Goal: Entertainment & Leisure: Consume media (video, audio)

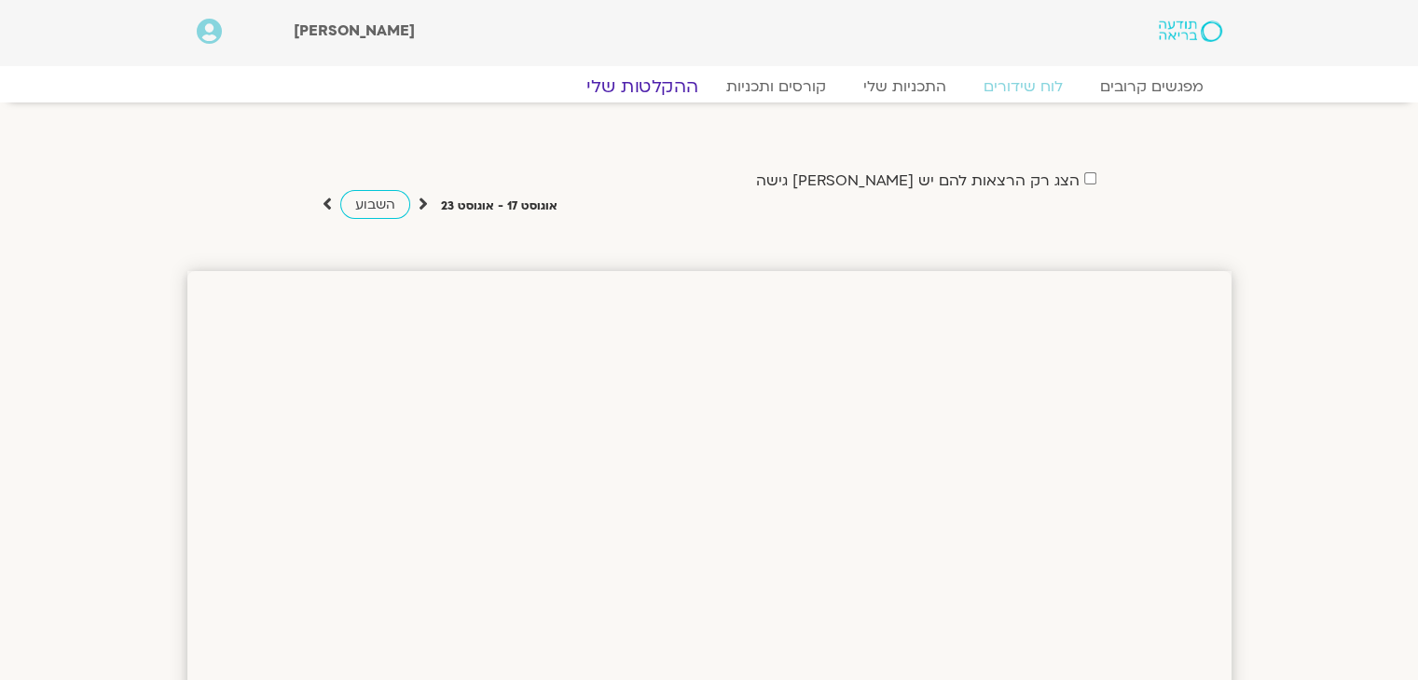
click at [671, 82] on link "ההקלטות שלי" at bounding box center [642, 86] width 157 height 22
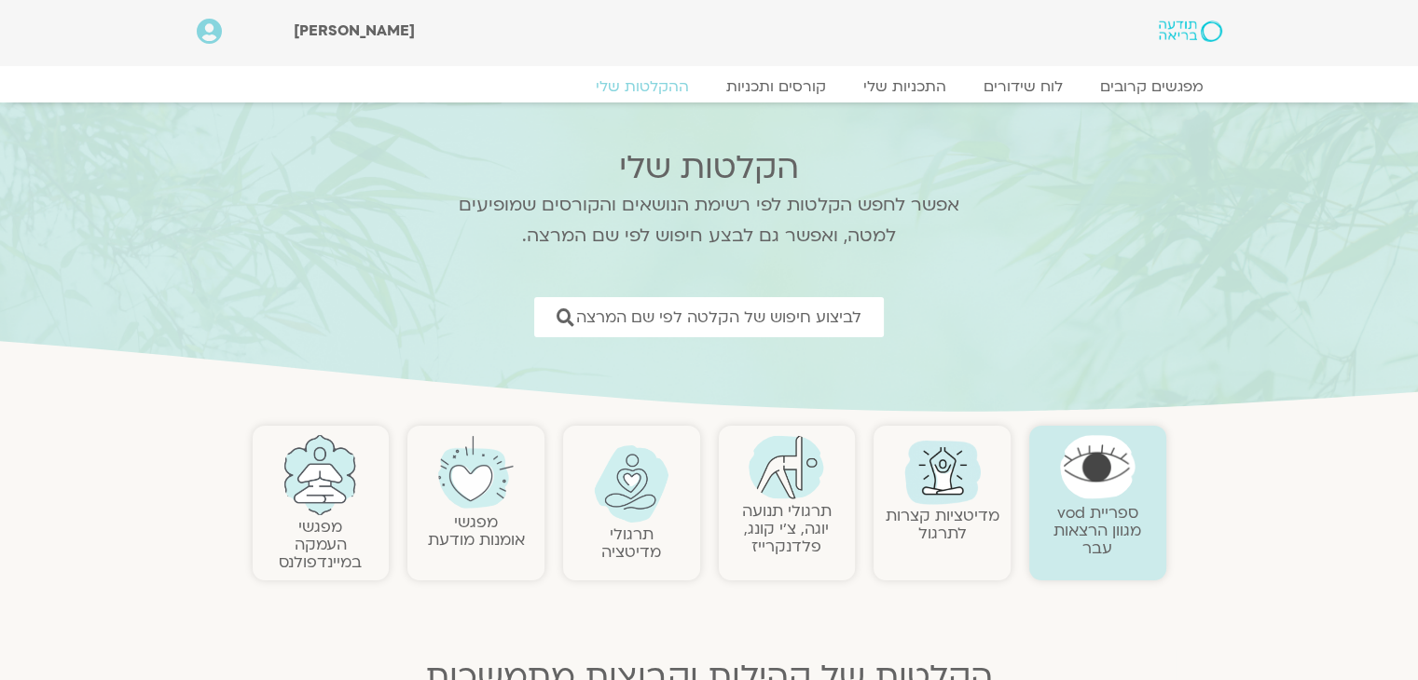
click at [786, 519] on link "תרגולי תנועה יוגה, צ׳י קונג, פלדנקרייז" at bounding box center [786, 528] width 89 height 57
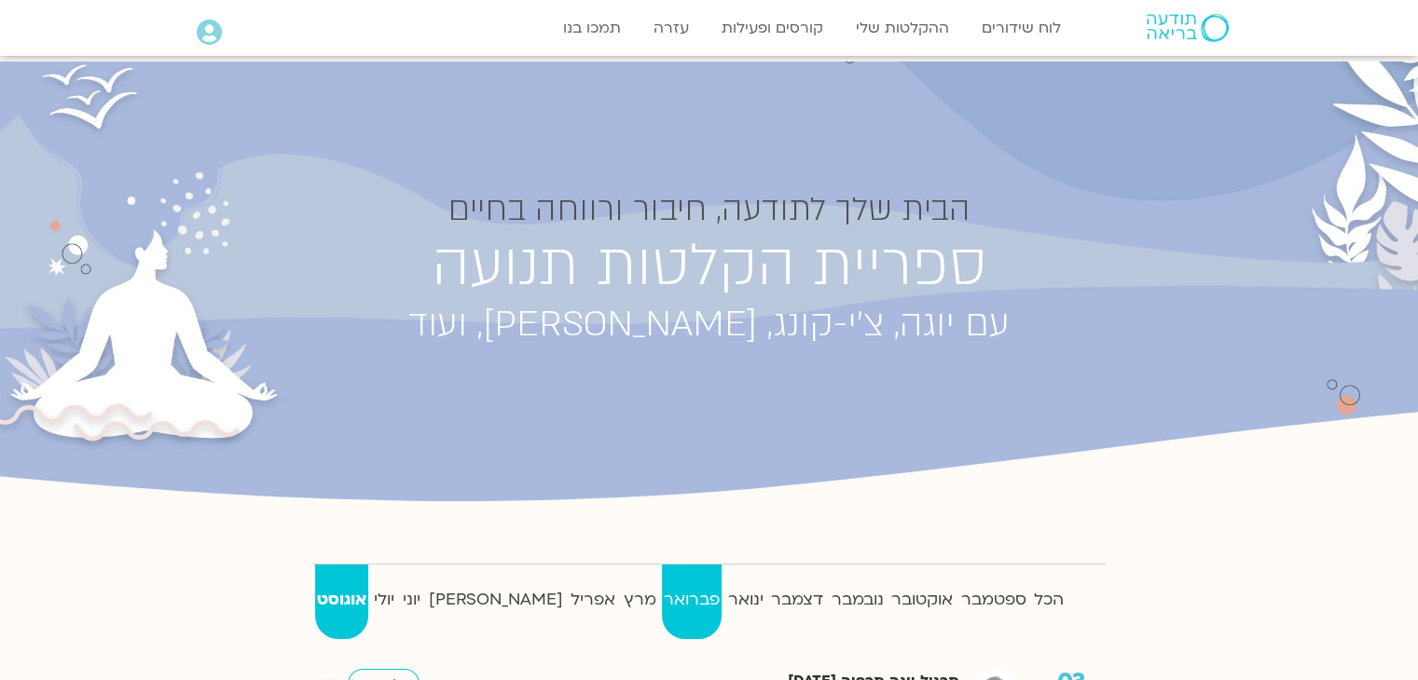
click at [662, 601] on strong "פברואר" at bounding box center [692, 600] width 61 height 28
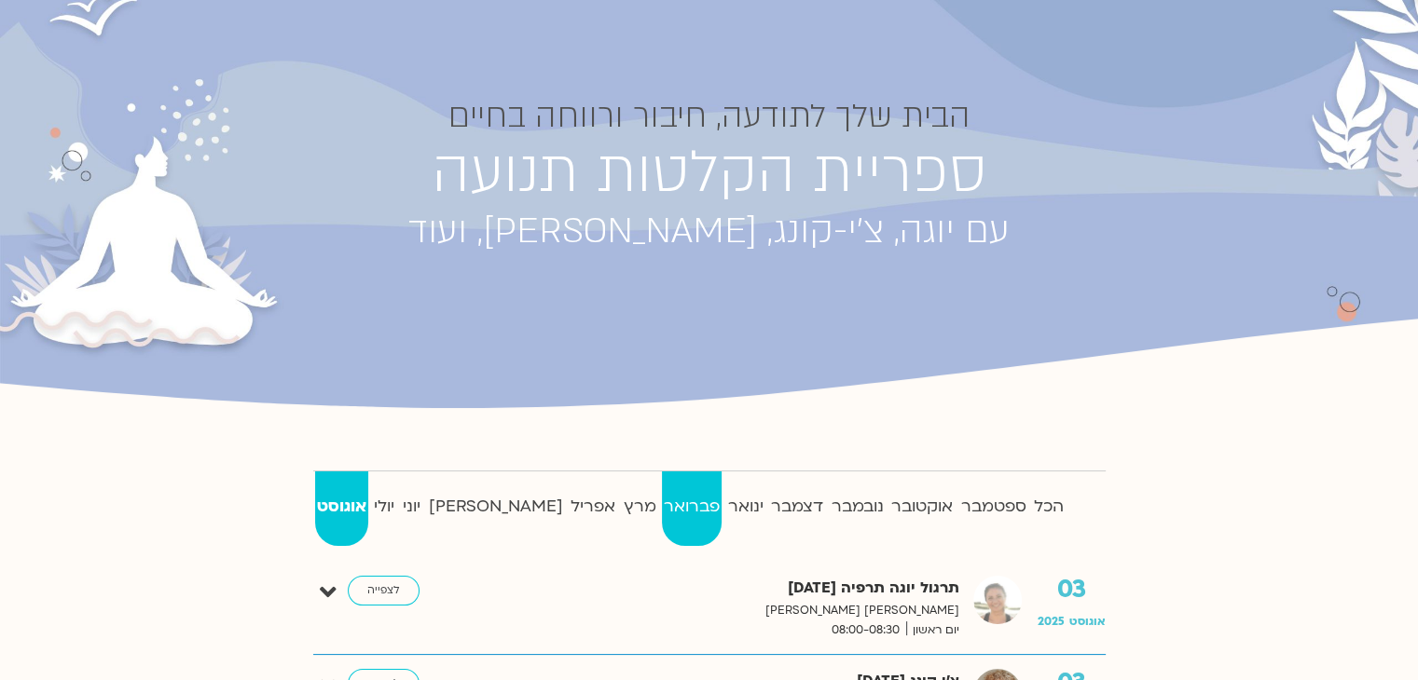
click at [662, 501] on strong "פברואר" at bounding box center [692, 507] width 61 height 28
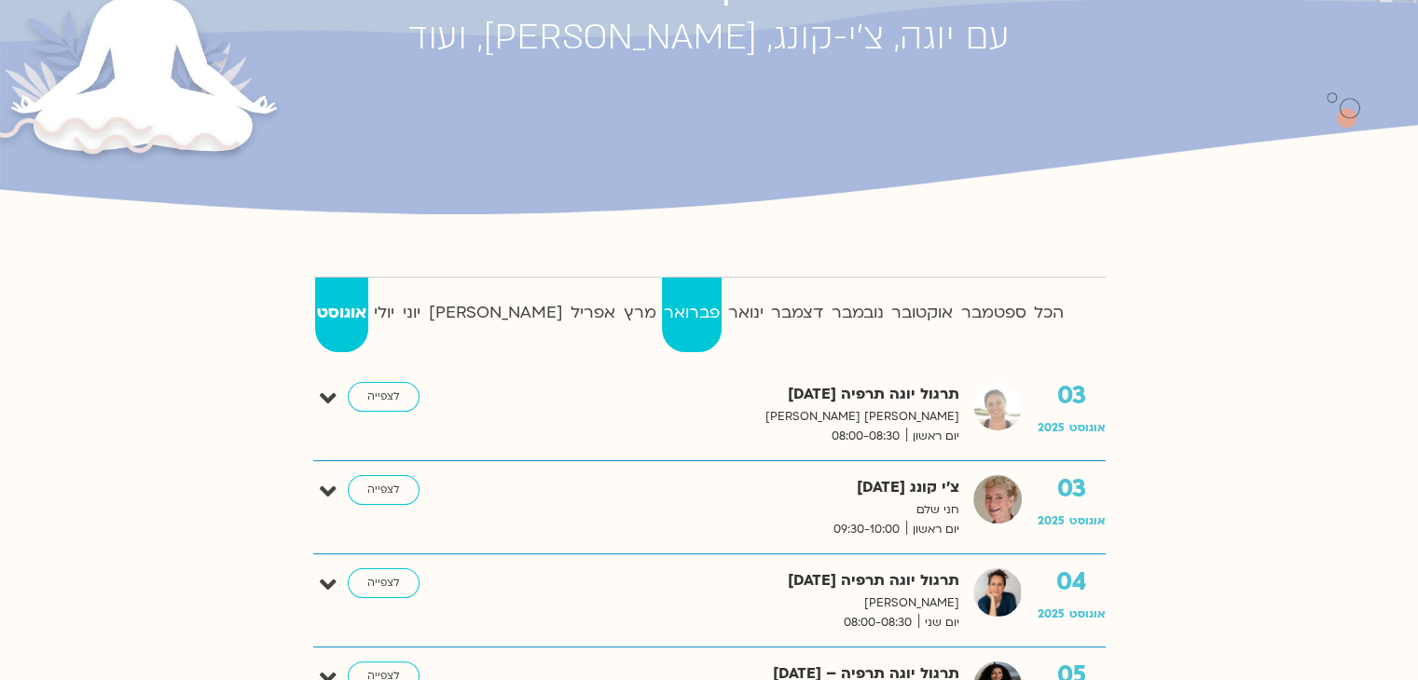
scroll to position [186, 0]
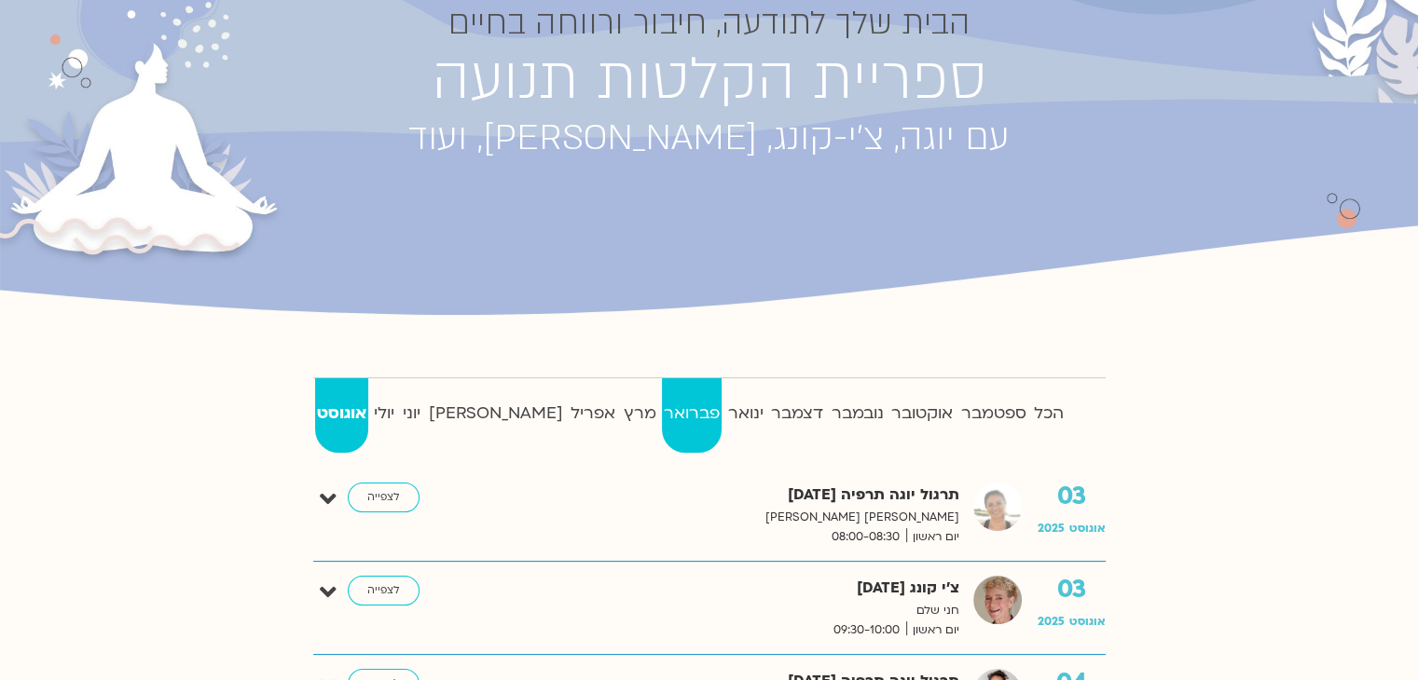
click at [662, 418] on strong "פברואר" at bounding box center [692, 414] width 61 height 28
click at [339, 391] on link "אוגוסט" at bounding box center [342, 415] width 54 height 75
click at [662, 411] on strong "פברואר" at bounding box center [692, 414] width 61 height 28
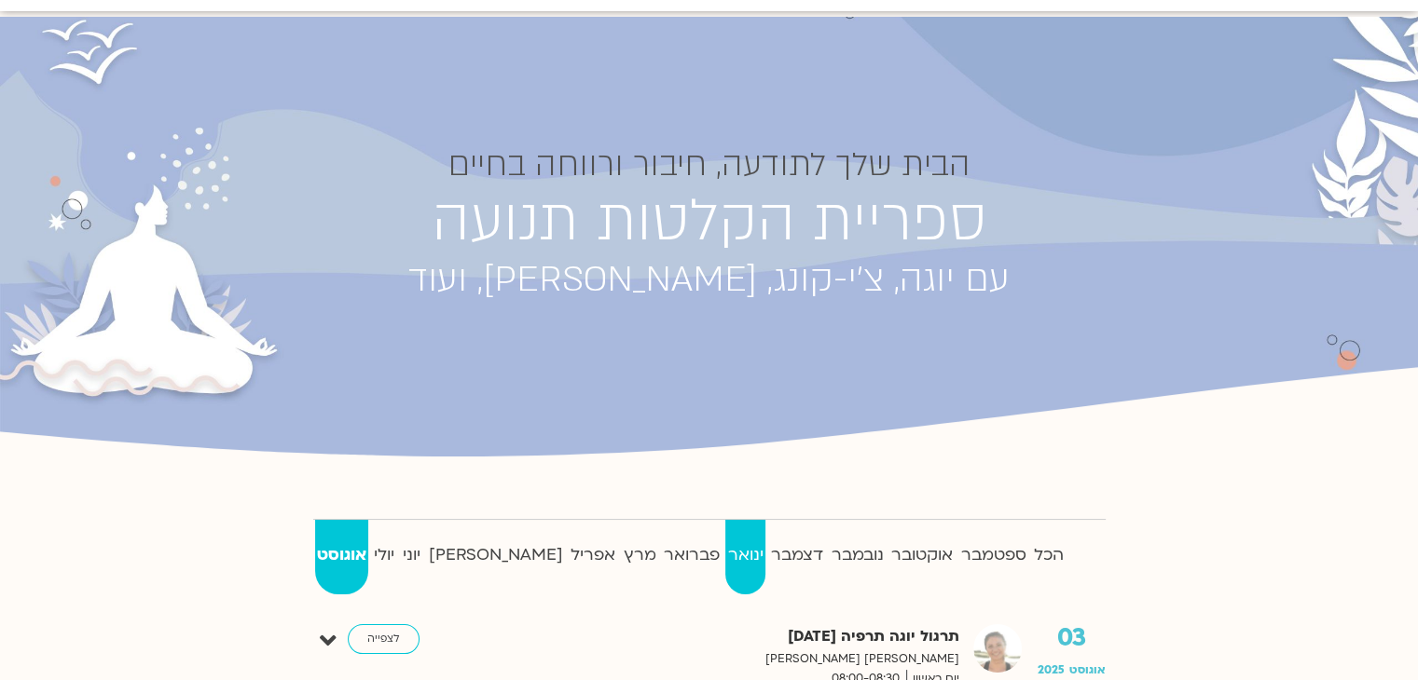
scroll to position [0, 0]
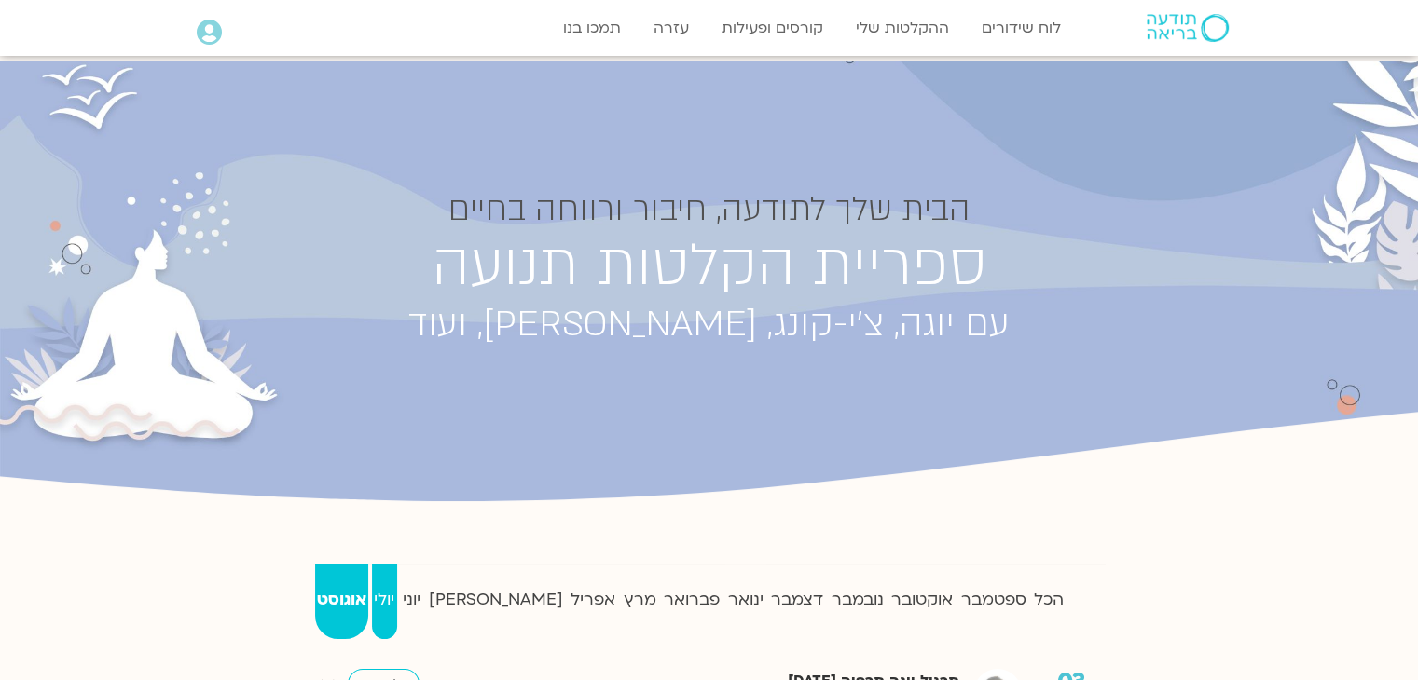
click at [397, 593] on strong "יולי" at bounding box center [384, 600] width 25 height 28
click at [423, 593] on strong "יוני" at bounding box center [412, 600] width 22 height 28
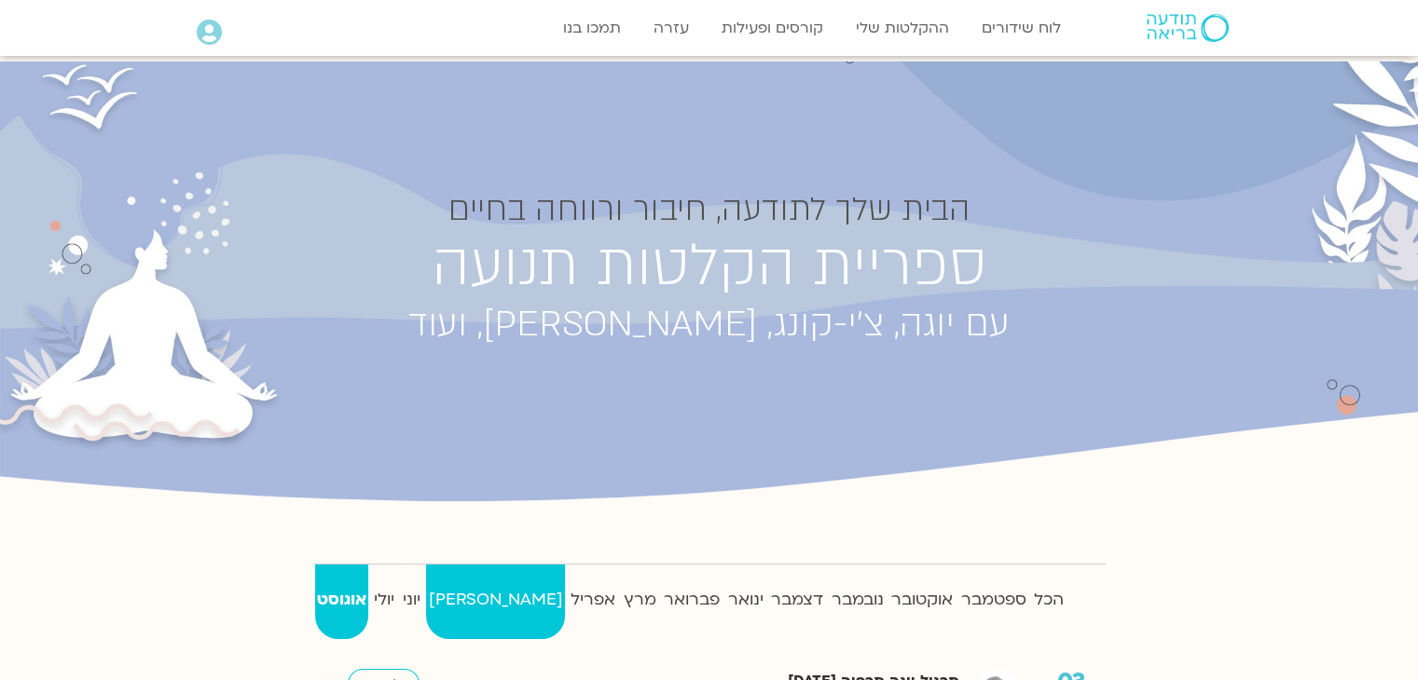
click at [484, 603] on strong "מאי" at bounding box center [495, 600] width 139 height 28
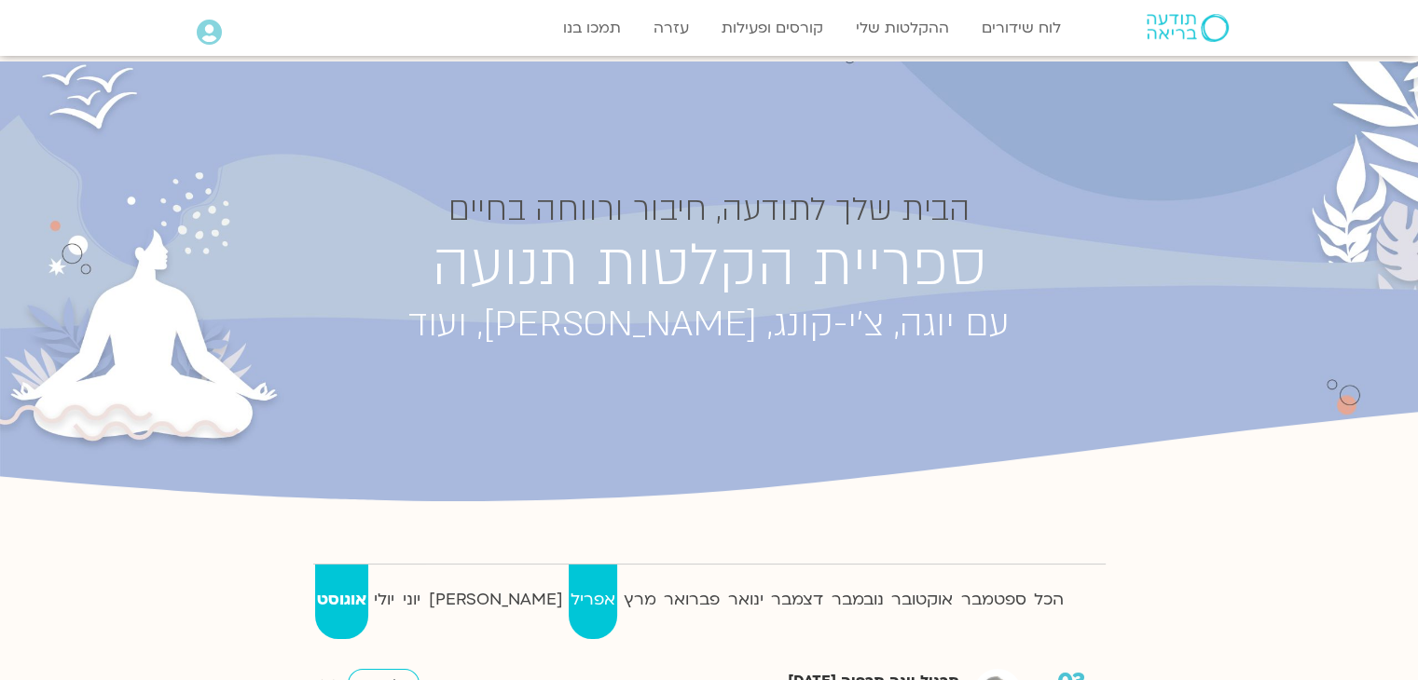
drag, startPoint x: 504, startPoint y: 594, endPoint x: 514, endPoint y: 589, distance: 10.4
click at [569, 593] on strong "אפריל" at bounding box center [593, 600] width 49 height 28
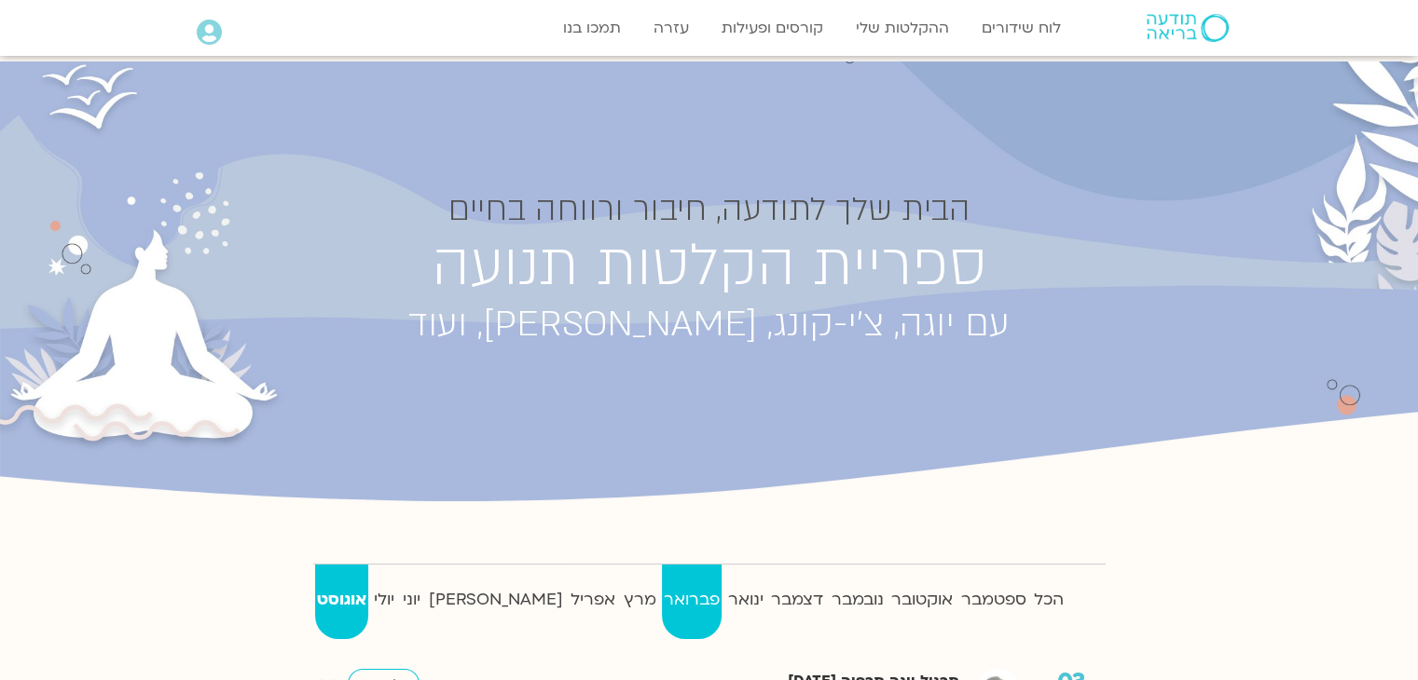
click at [662, 596] on strong "פברואר" at bounding box center [692, 600] width 61 height 28
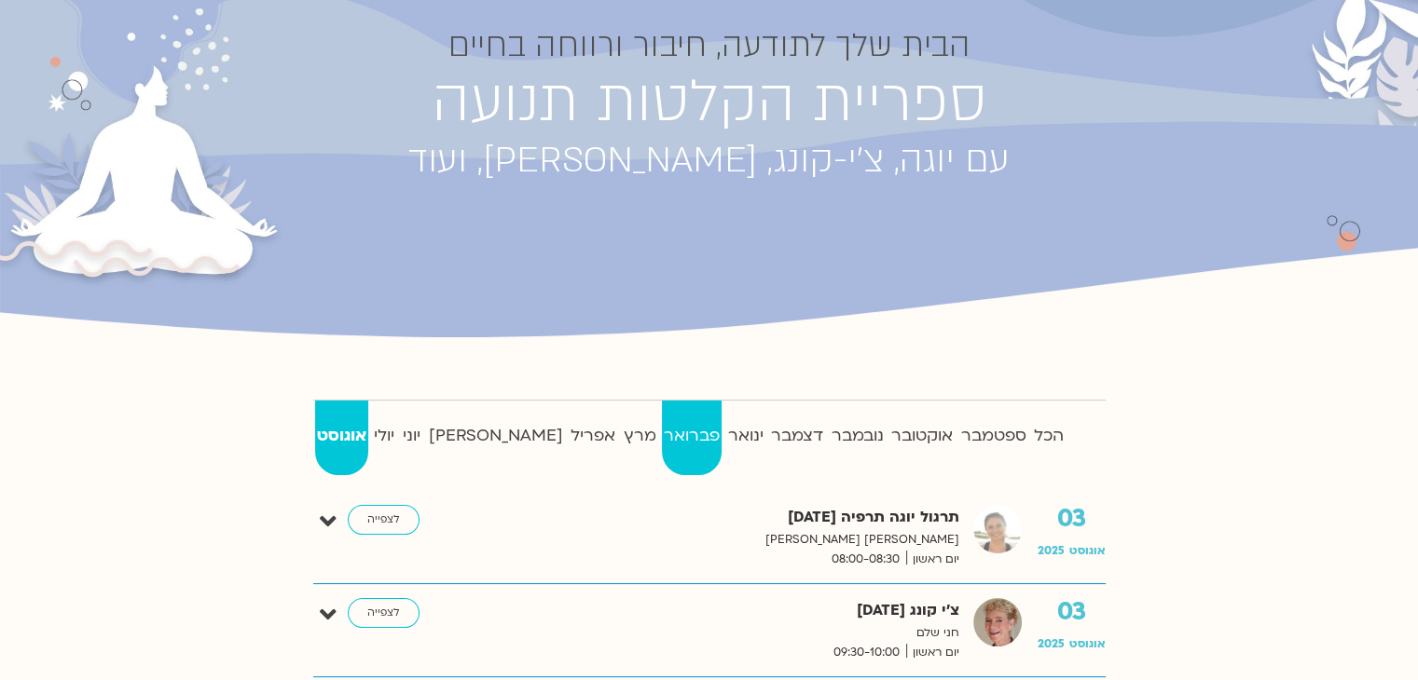
scroll to position [186, 0]
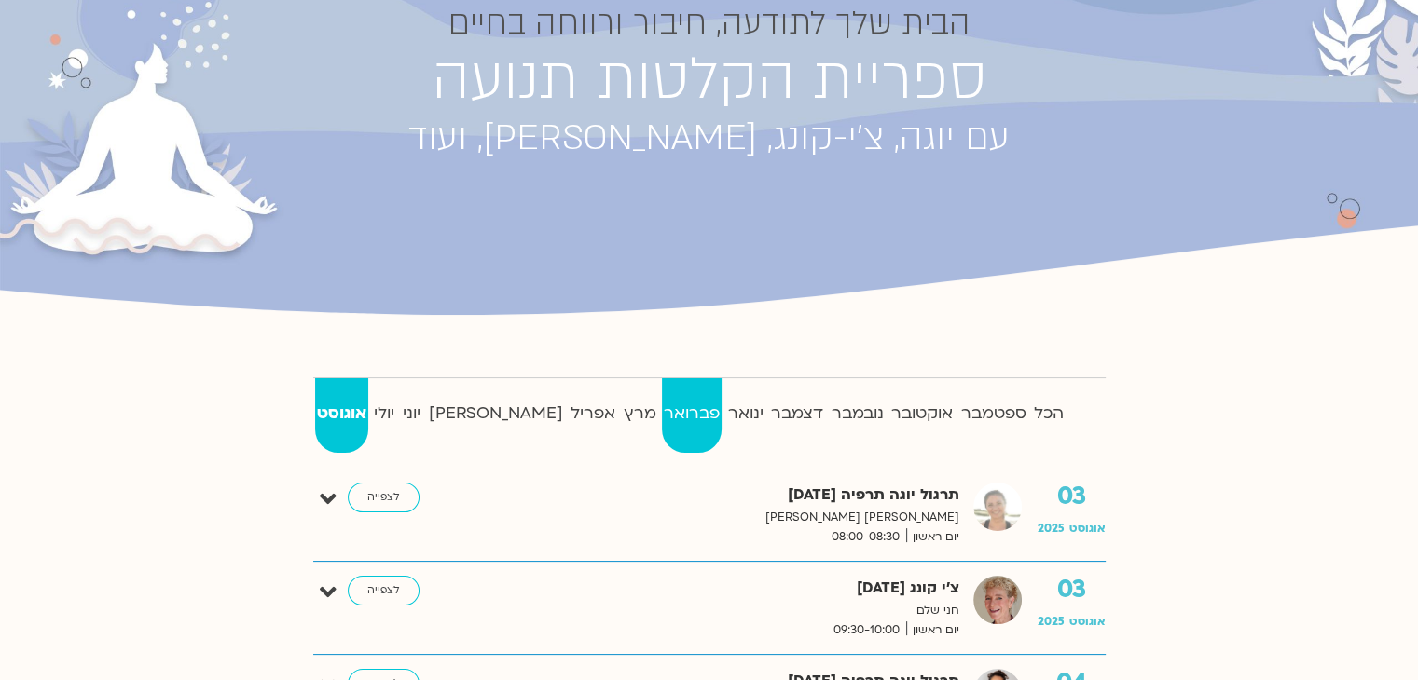
click at [662, 411] on strong "פברואר" at bounding box center [692, 414] width 61 height 28
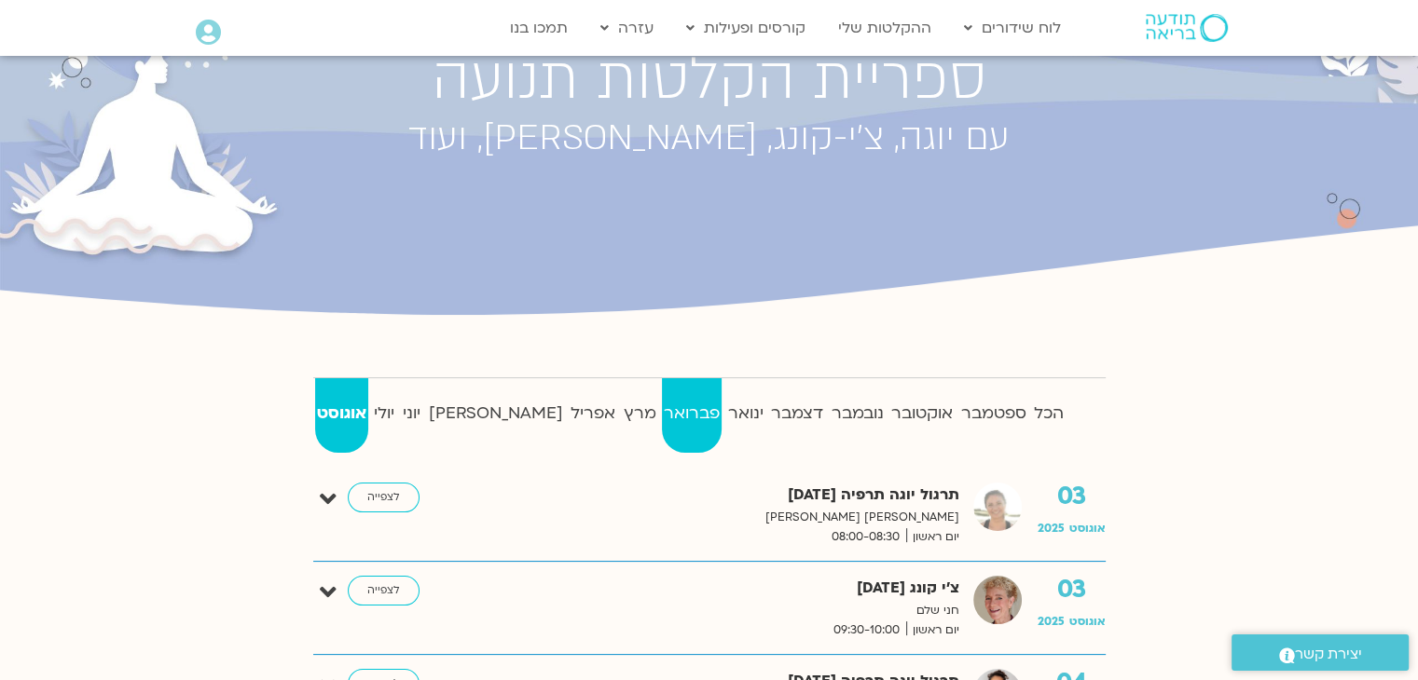
click at [662, 418] on strong "פברואר" at bounding box center [692, 414] width 61 height 28
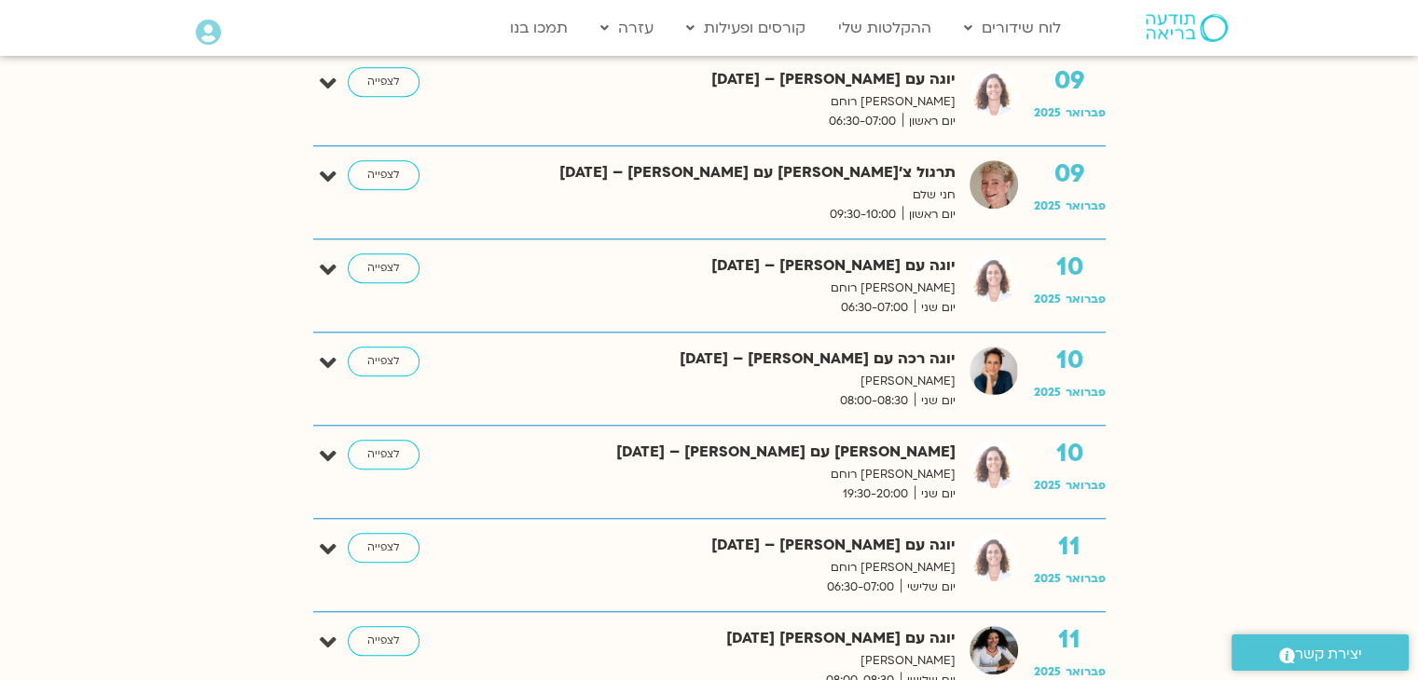
scroll to position [1678, 0]
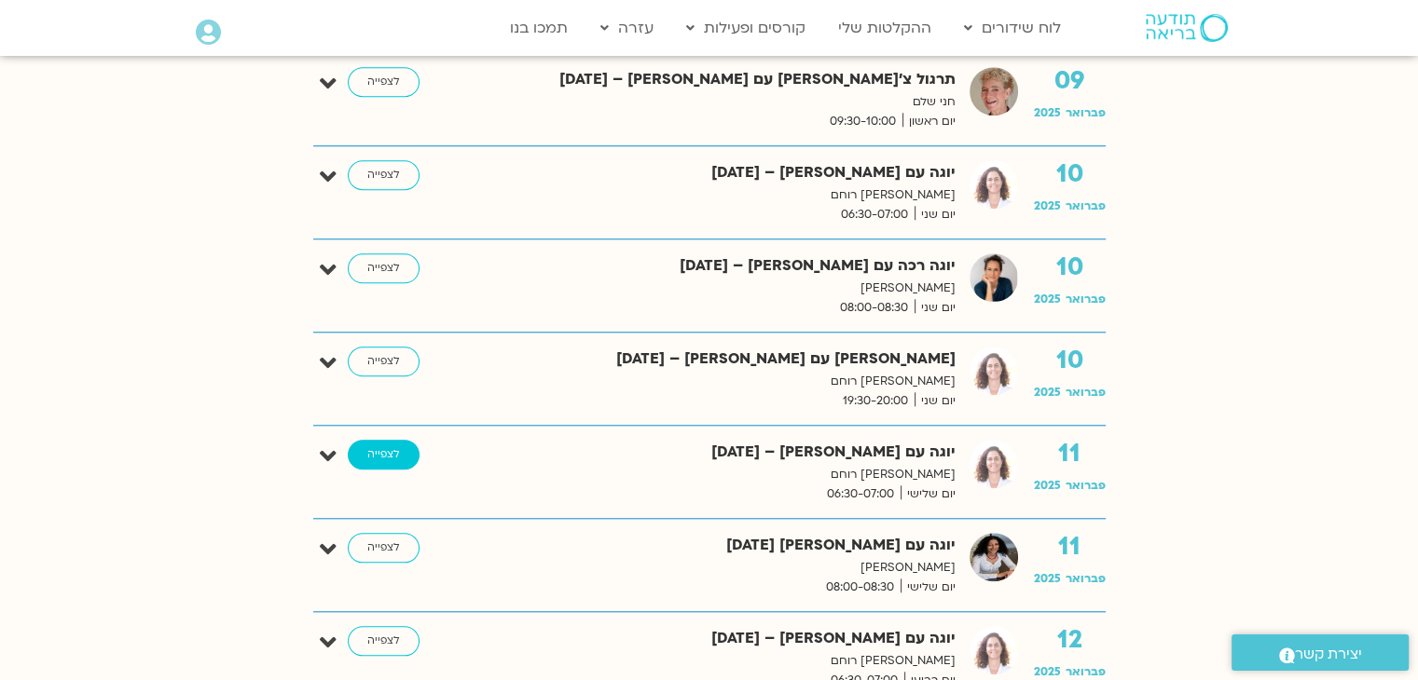
click at [384, 448] on link "לצפייה" at bounding box center [384, 455] width 72 height 30
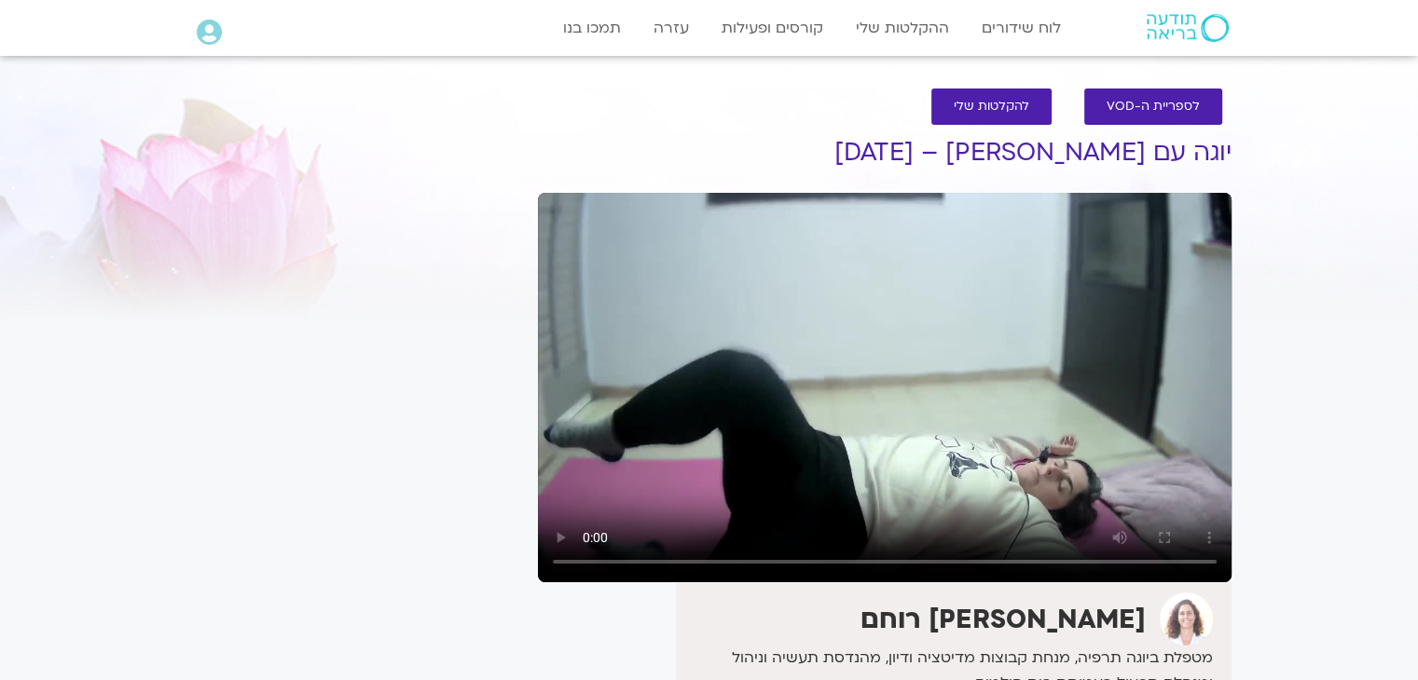
click at [708, 425] on video at bounding box center [884, 388] width 693 height 390
